Goal: Complete application form

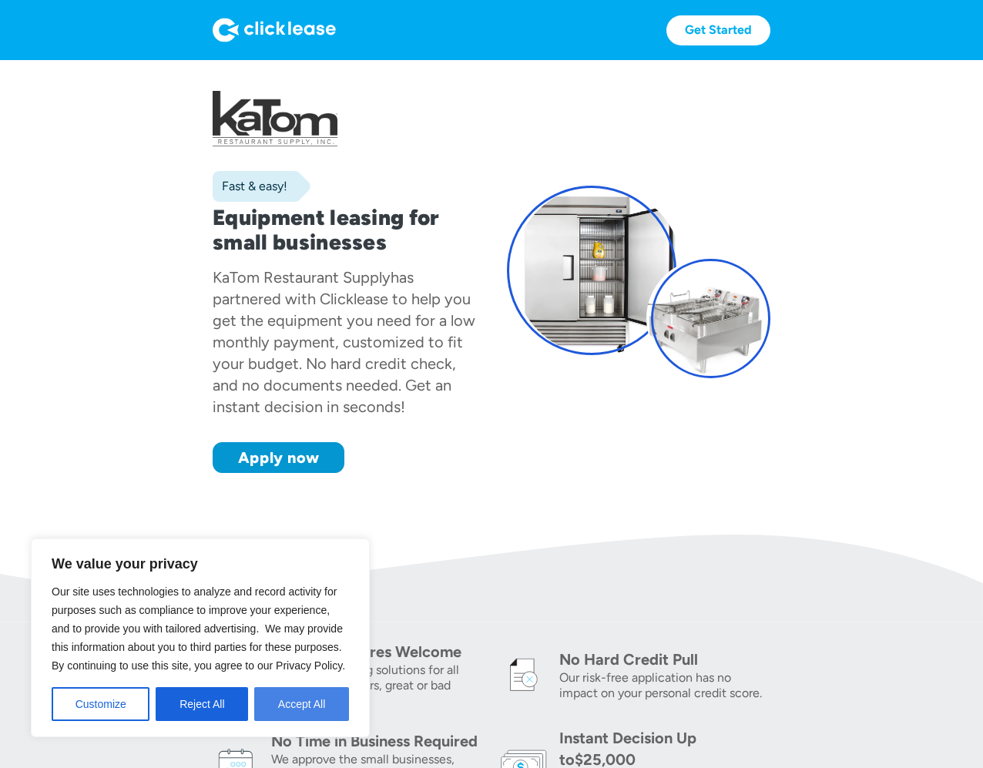
click at [297, 706] on button "Accept All" at bounding box center [301, 704] width 95 height 34
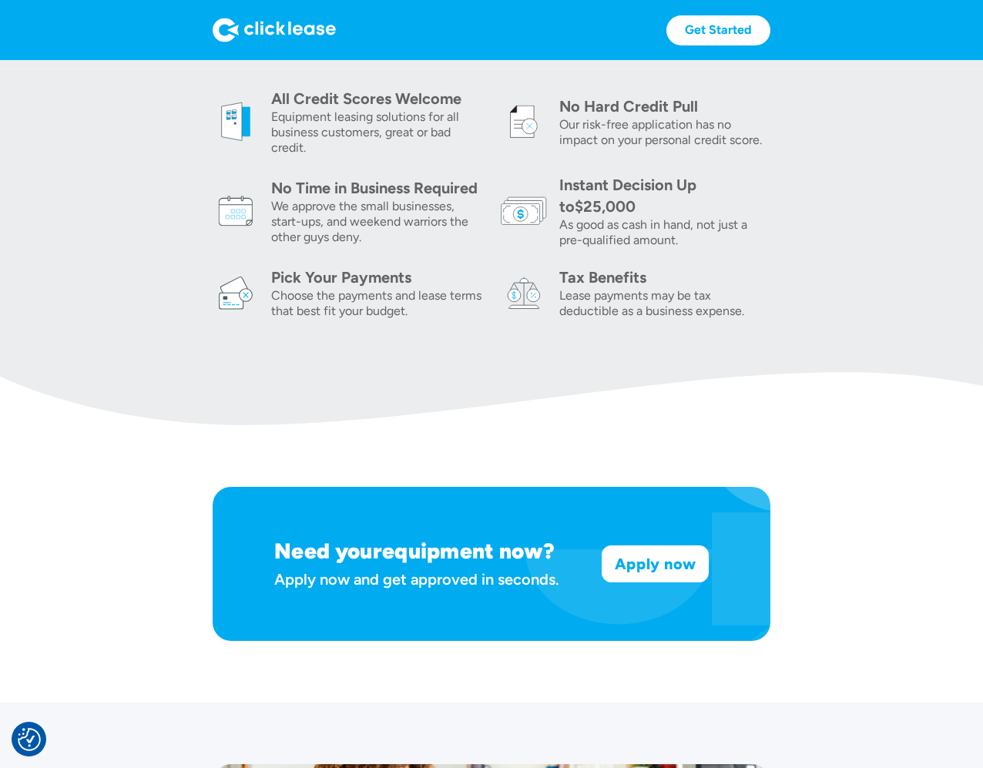
scroll to position [674, 0]
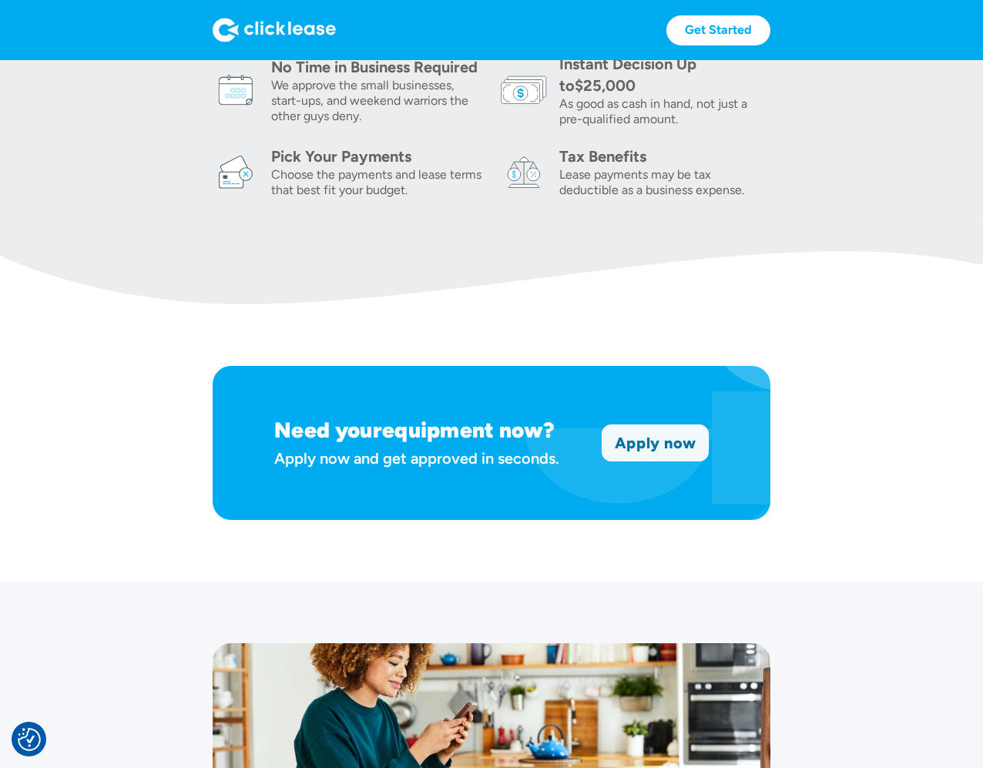
click at [671, 451] on link "Apply now" at bounding box center [655, 442] width 106 height 35
